Goal: Task Accomplishment & Management: Manage account settings

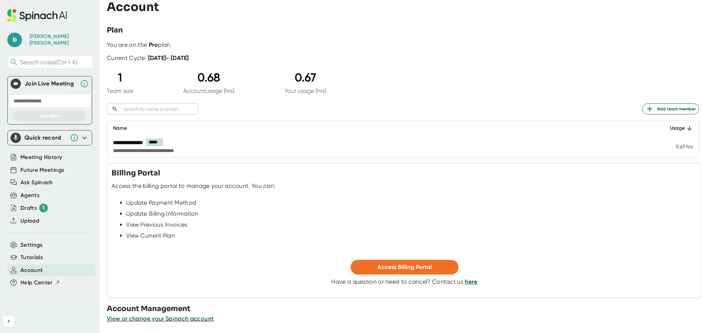
scroll to position [7, 0]
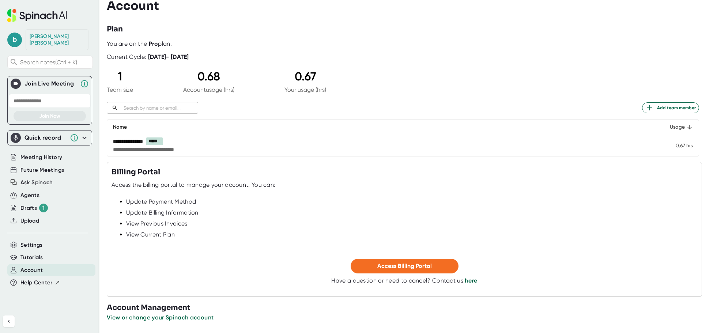
click at [670, 126] on div "Usage" at bounding box center [676, 127] width 33 height 9
click at [183, 317] on span "View or change your Spinach account" at bounding box center [160, 317] width 107 height 7
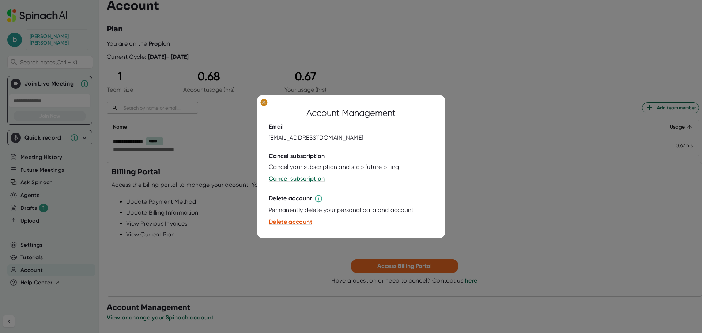
click at [263, 102] on ellipse at bounding box center [263, 102] width 7 height 7
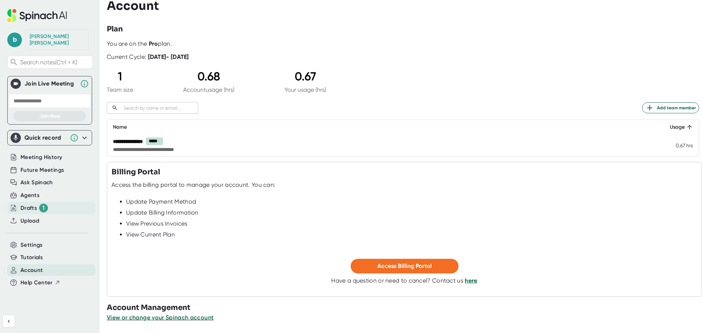
click at [29, 204] on div "Drafts 1" at bounding box center [33, 208] width 27 height 9
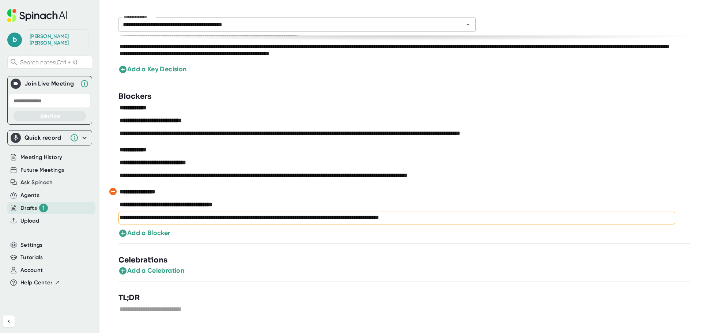
scroll to position [543, 0]
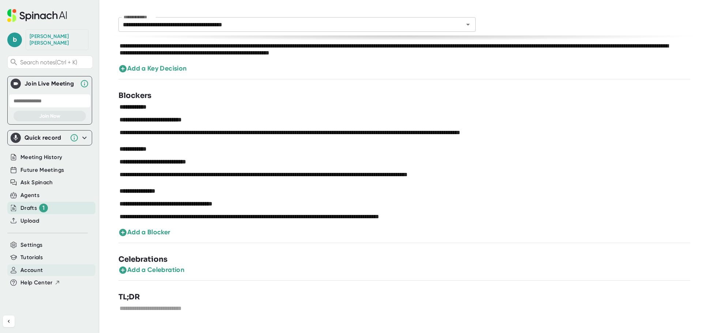
click at [34, 266] on span "Account" at bounding box center [31, 270] width 22 height 8
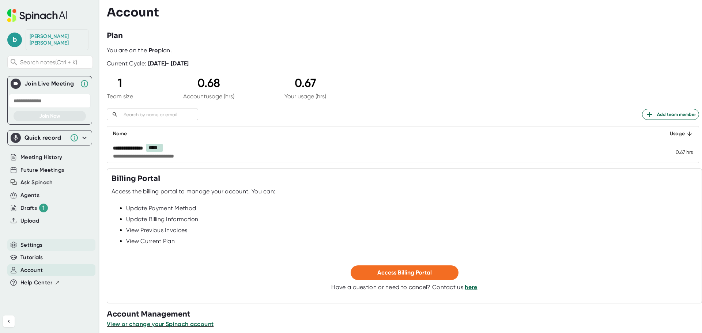
click at [31, 241] on span "Settings" at bounding box center [31, 245] width 22 height 8
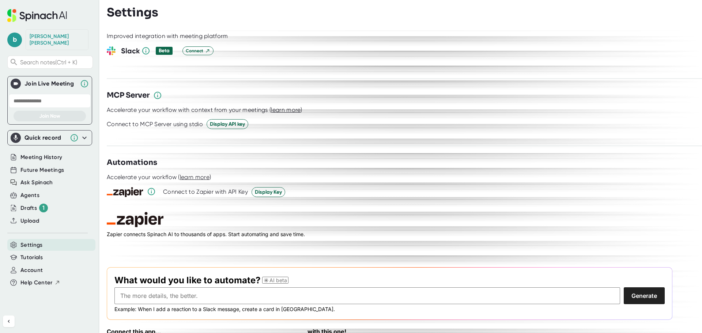
scroll to position [966, 0]
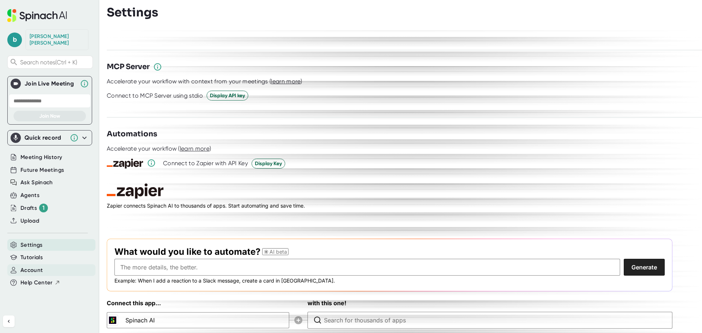
click at [36, 264] on div "Account" at bounding box center [51, 270] width 88 height 12
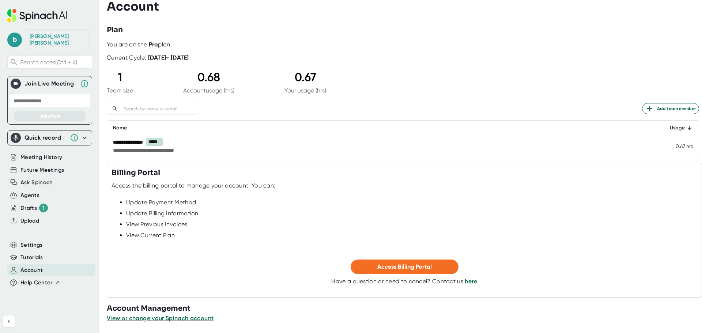
scroll to position [7, 0]
click at [183, 318] on span "View or change your Spinach account" at bounding box center [160, 317] width 107 height 7
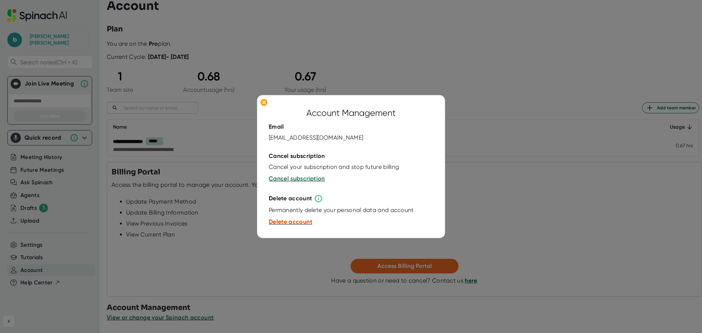
click at [288, 221] on span "Delete account" at bounding box center [290, 222] width 43 height 7
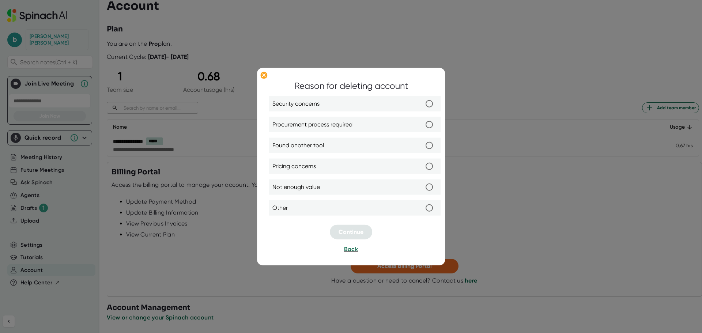
click at [307, 208] on label "Other" at bounding box center [354, 207] width 164 height 15
click at [421, 208] on input "Other" at bounding box center [428, 207] width 15 height 15
radio input "true"
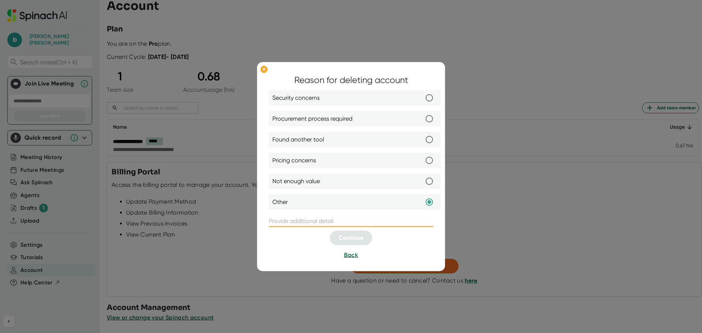
click at [300, 220] on input "text" at bounding box center [351, 221] width 164 height 12
type input "I am retiring. :)"
click at [347, 238] on span "Continue" at bounding box center [350, 237] width 25 height 7
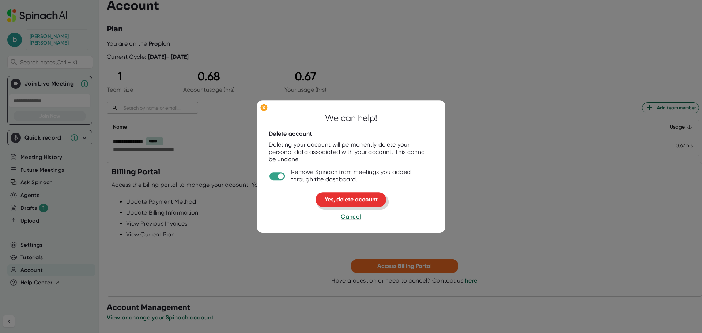
click at [364, 200] on span "Yes, delete account" at bounding box center [351, 199] width 53 height 7
